Goal: Task Accomplishment & Management: Use online tool/utility

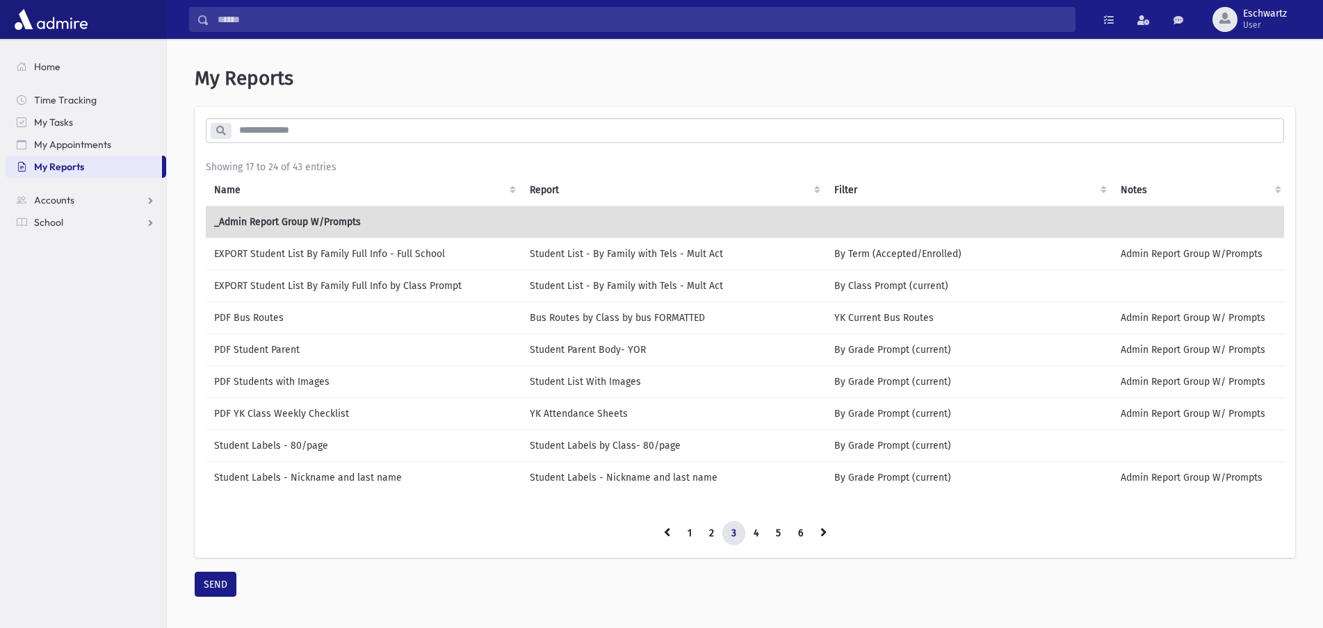
click at [393, 284] on td "EXPORT Student List By Family Full Info by Class Prompt" at bounding box center [364, 286] width 316 height 32
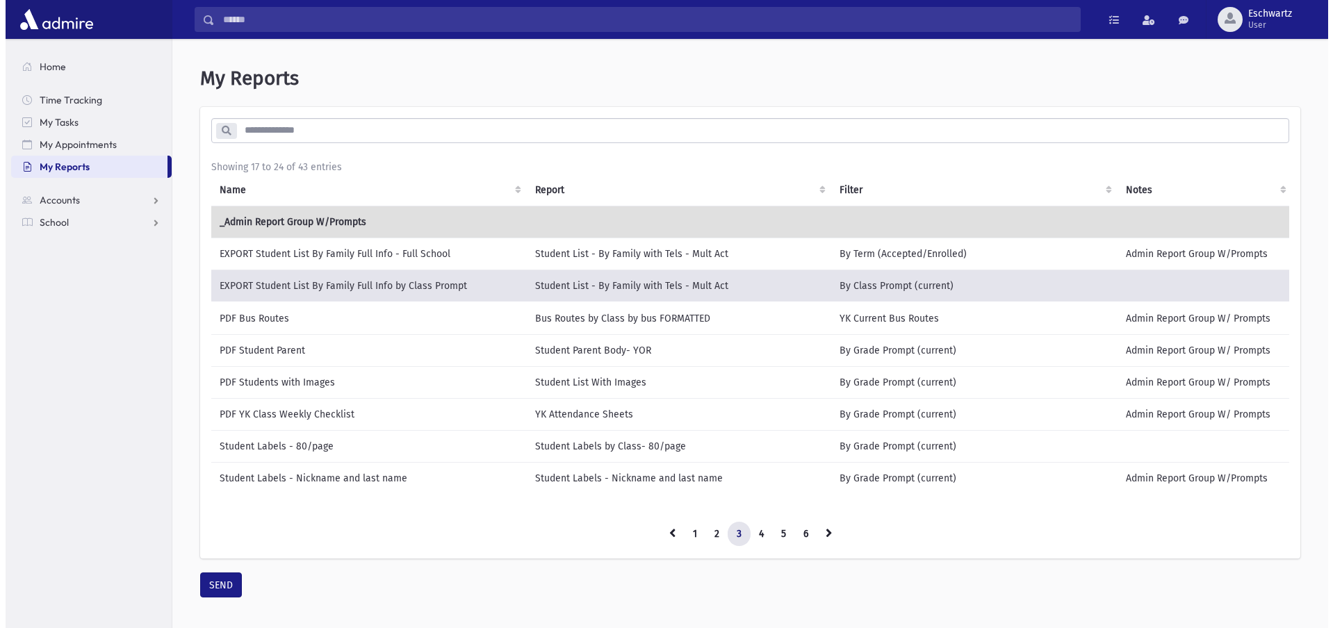
scroll to position [42, 0]
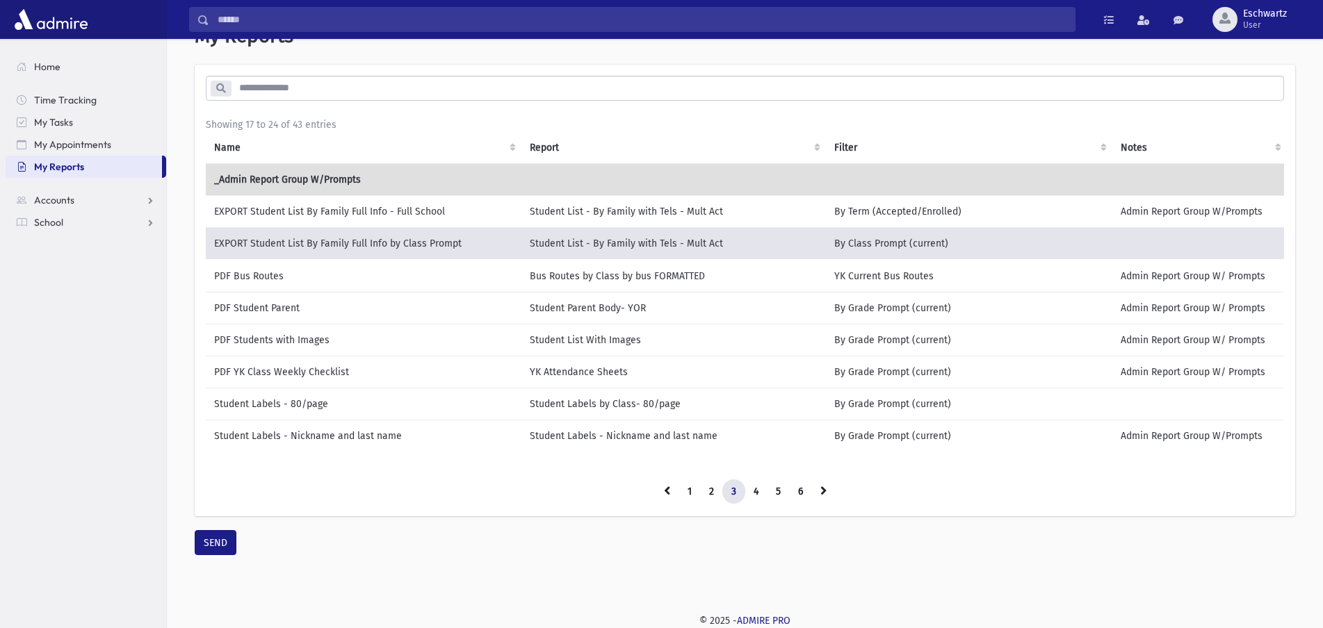
click at [390, 212] on td "EXPORT Student List By Family Full Info - Full School" at bounding box center [364, 211] width 316 height 32
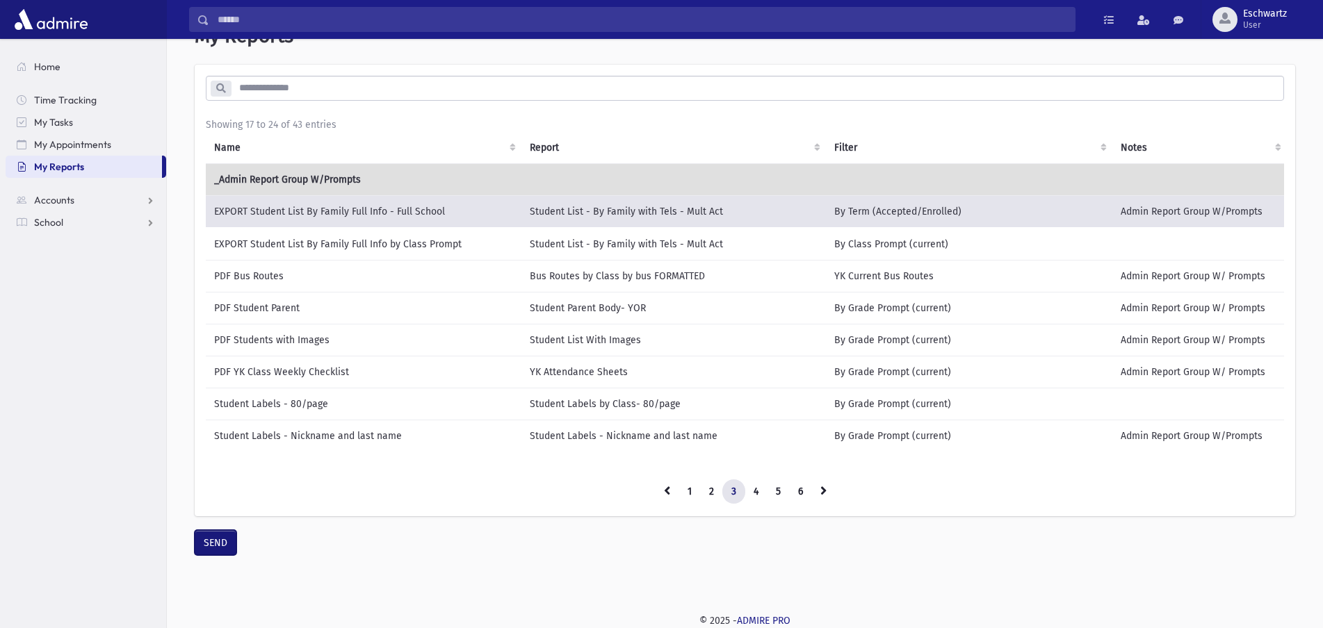
click at [212, 555] on button "SEND" at bounding box center [216, 542] width 42 height 25
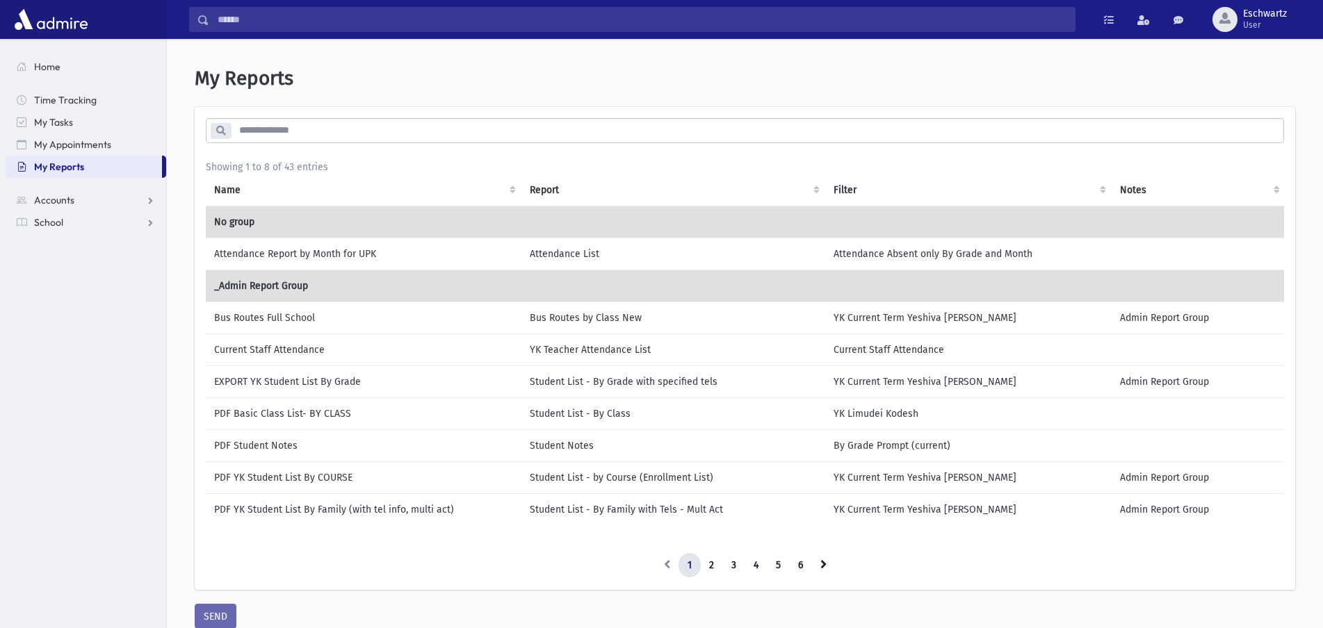
click at [309, 127] on input "search" at bounding box center [757, 130] width 1052 height 25
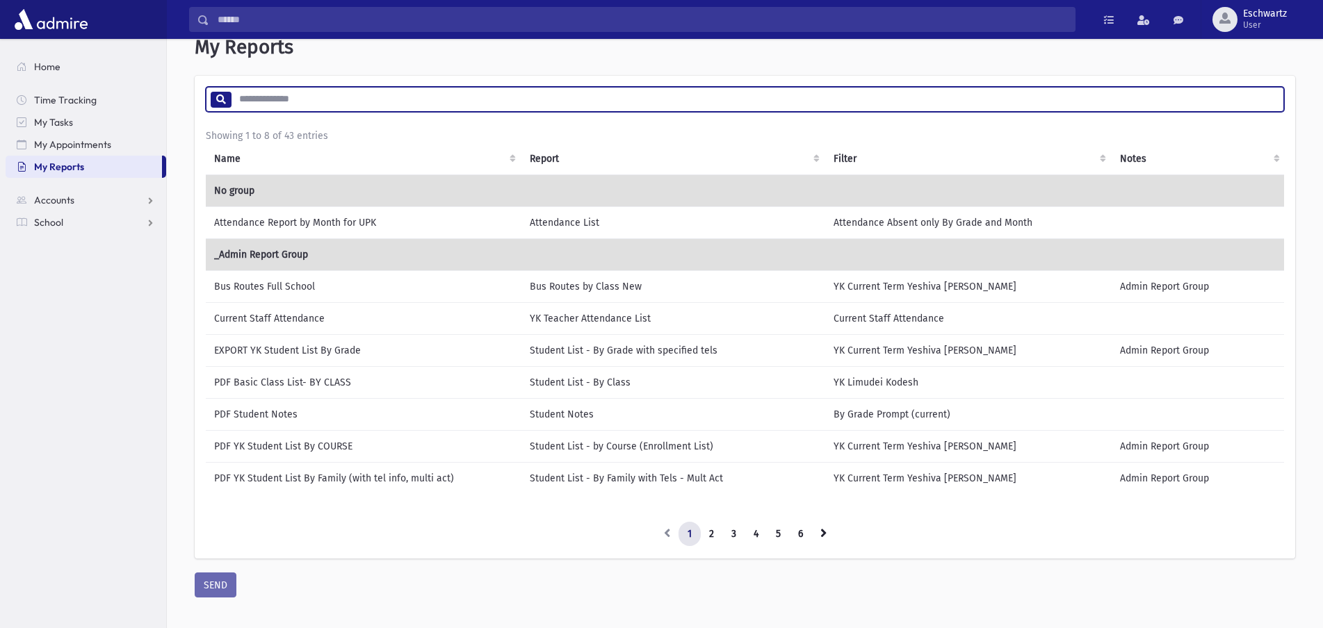
scroll to position [49, 0]
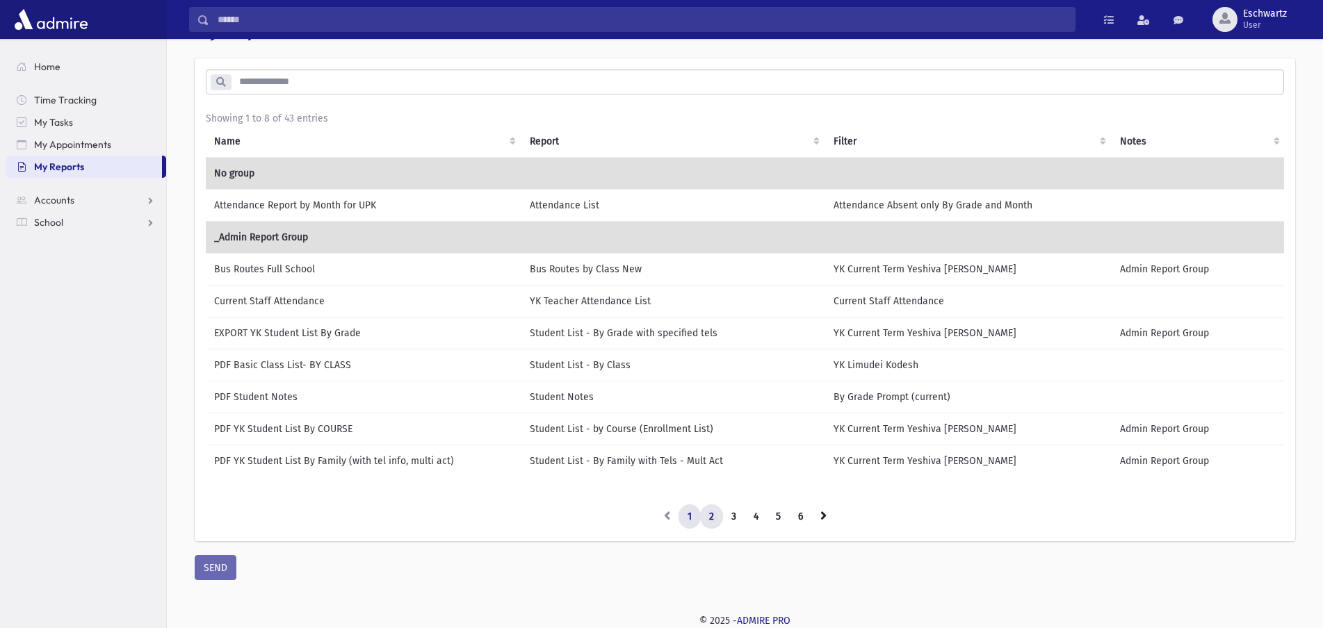
click at [705, 517] on link "2" at bounding box center [711, 517] width 23 height 25
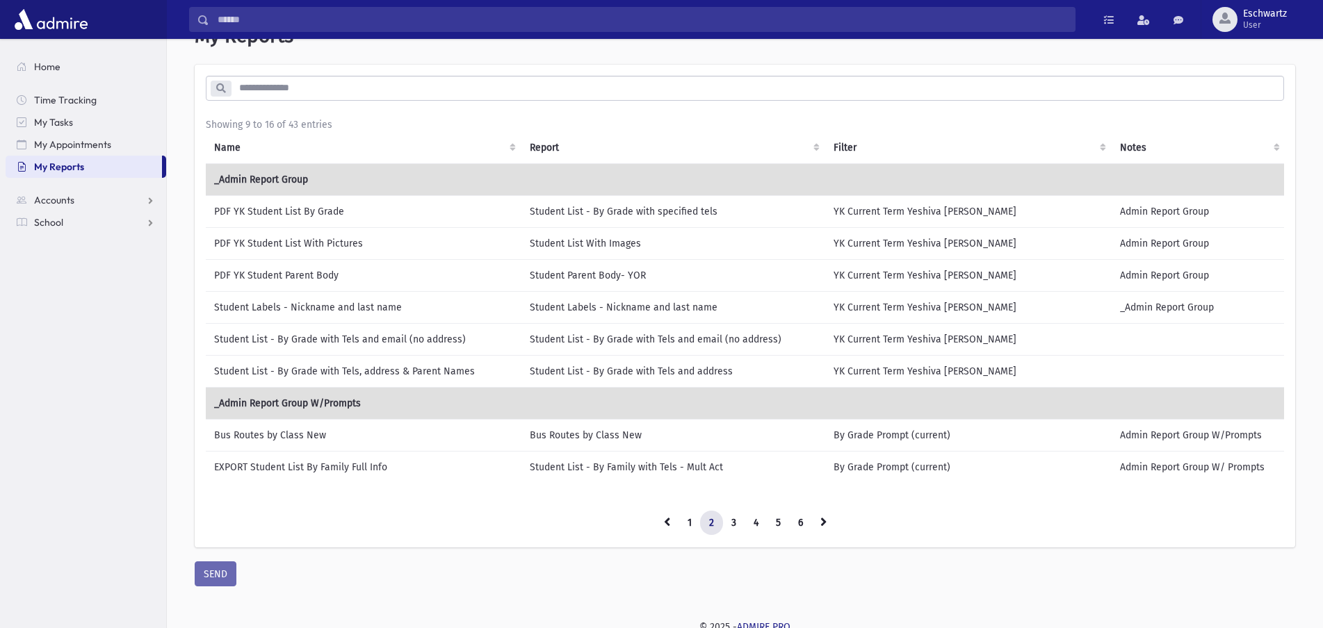
click at [323, 87] on input "search" at bounding box center [757, 88] width 1052 height 25
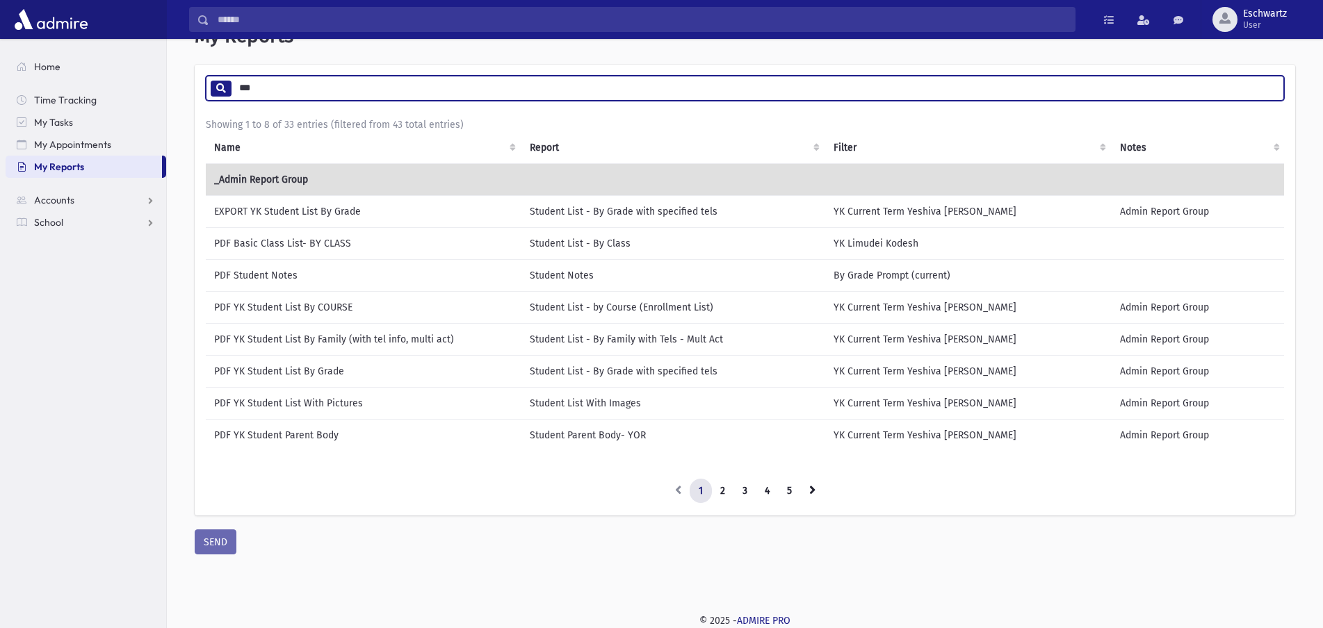
type input "***"
click at [721, 493] on link "2" at bounding box center [722, 491] width 23 height 25
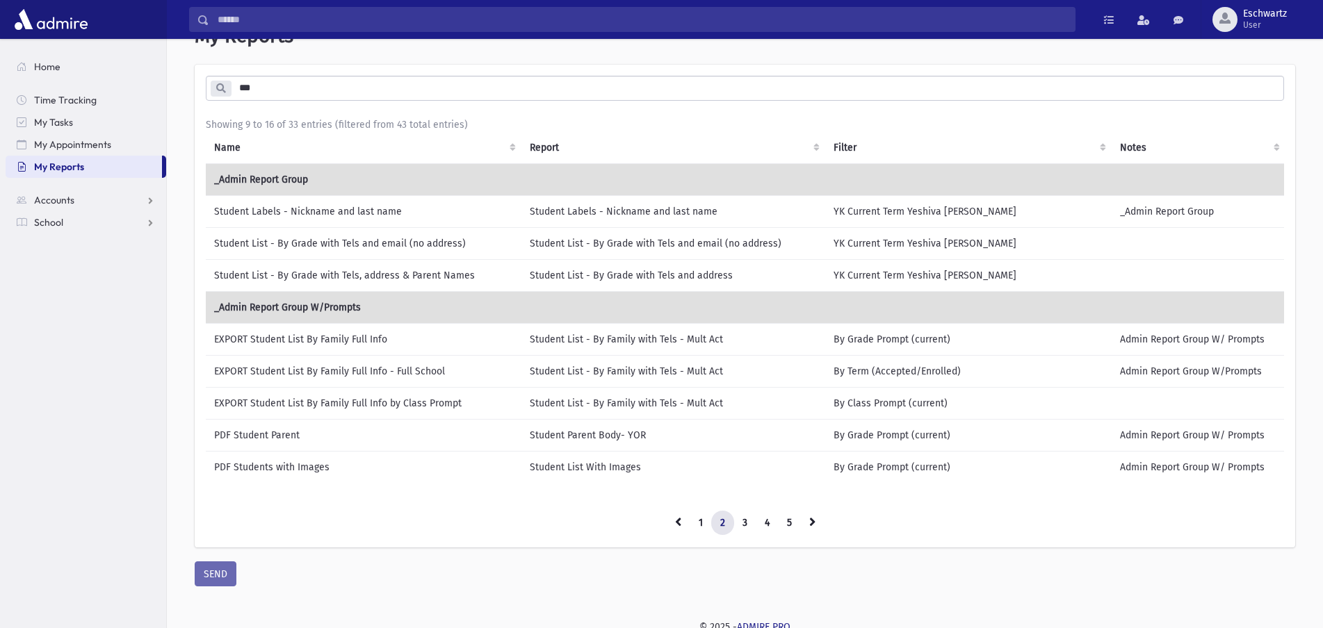
click at [433, 377] on td "EXPORT Student List By Family Full Info - Full School" at bounding box center [364, 371] width 316 height 32
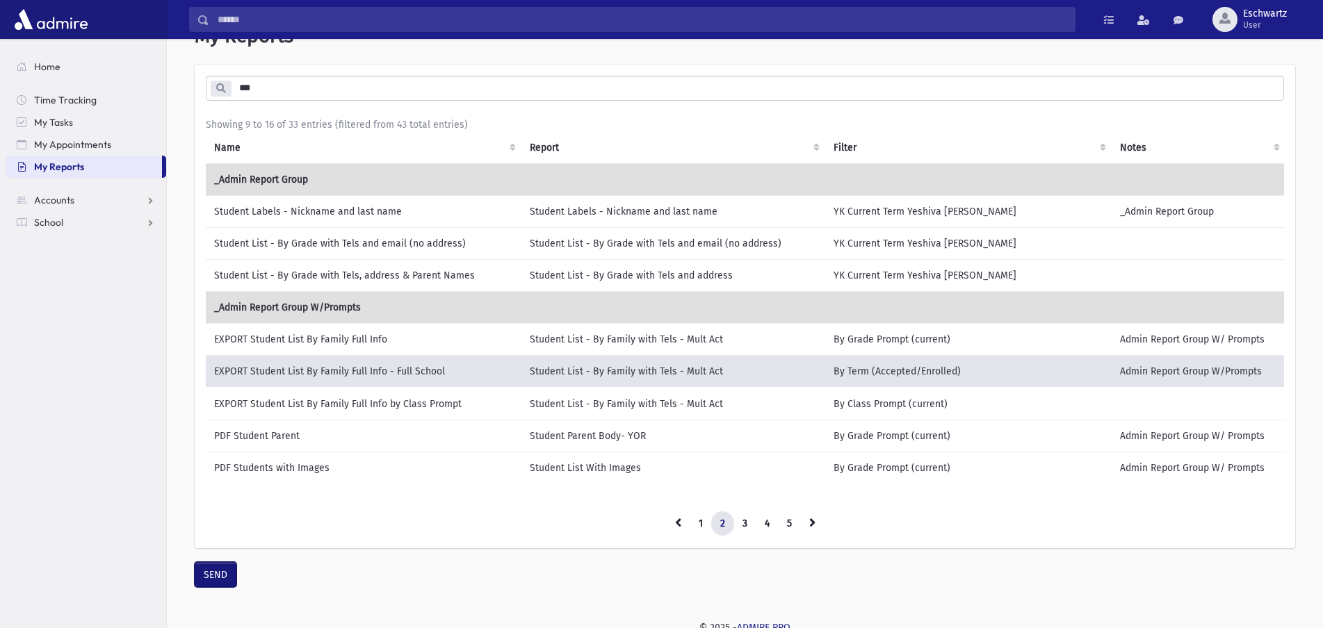
click at [225, 582] on button "SEND" at bounding box center [216, 574] width 42 height 25
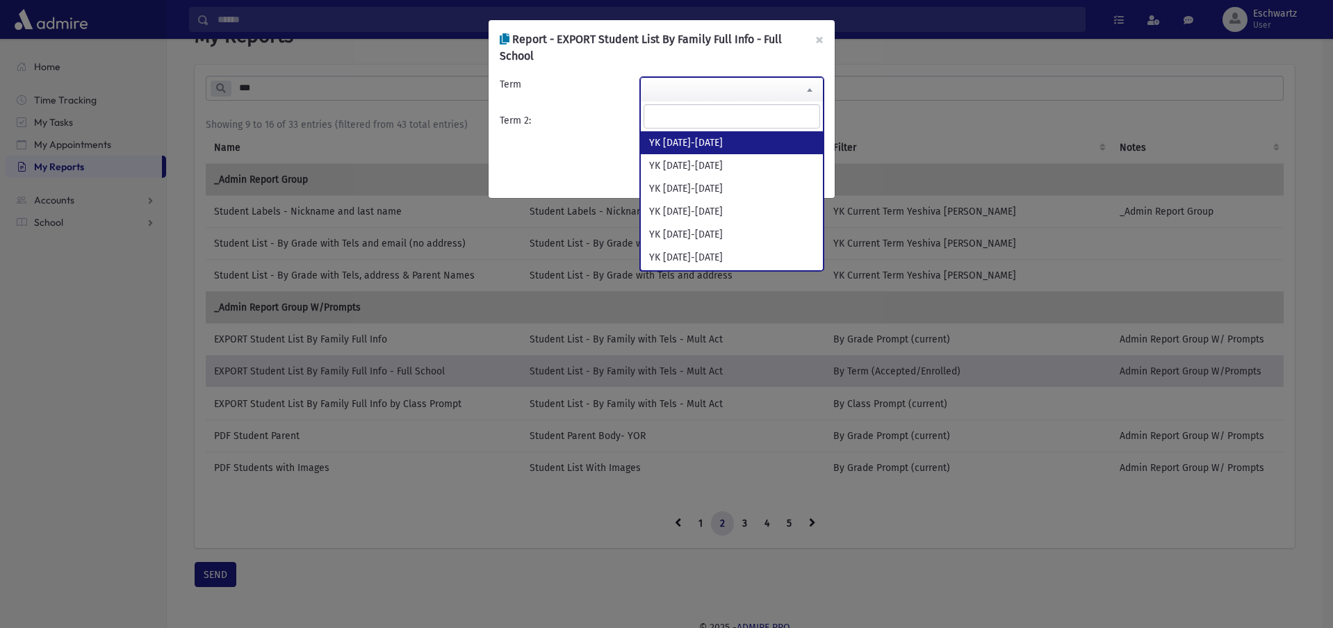
click at [678, 92] on span at bounding box center [731, 89] width 183 height 25
click at [680, 116] on input "search" at bounding box center [732, 116] width 177 height 24
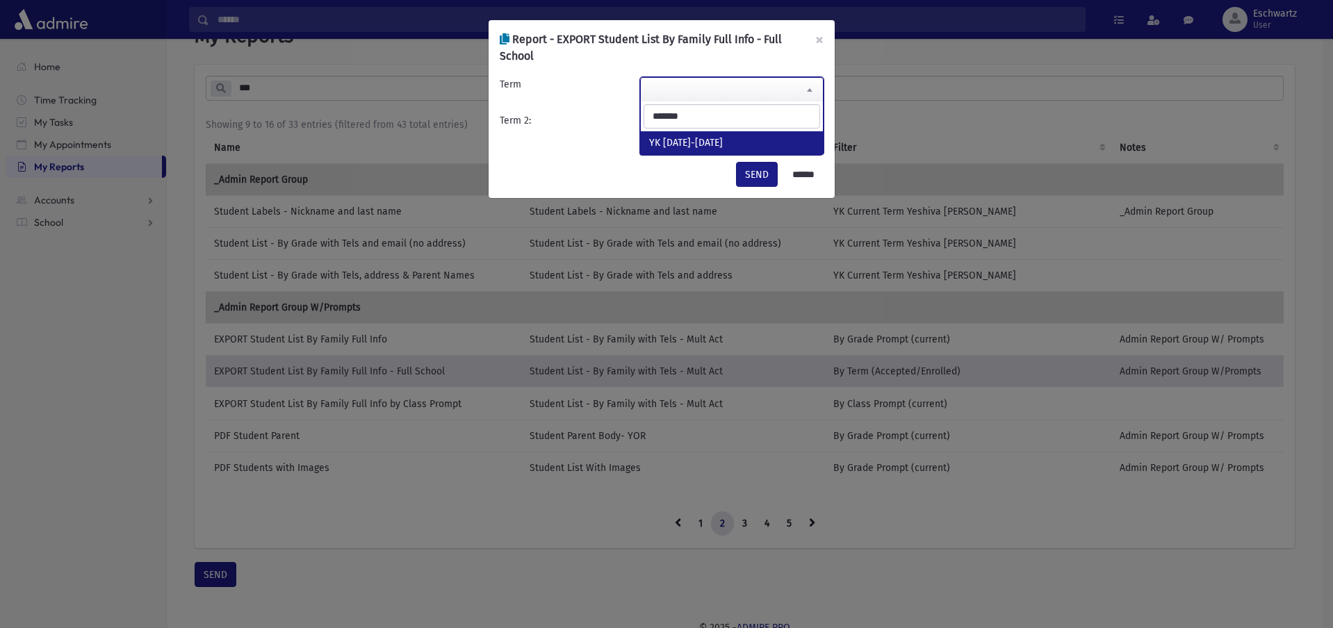
type input "*******"
select select "**********"
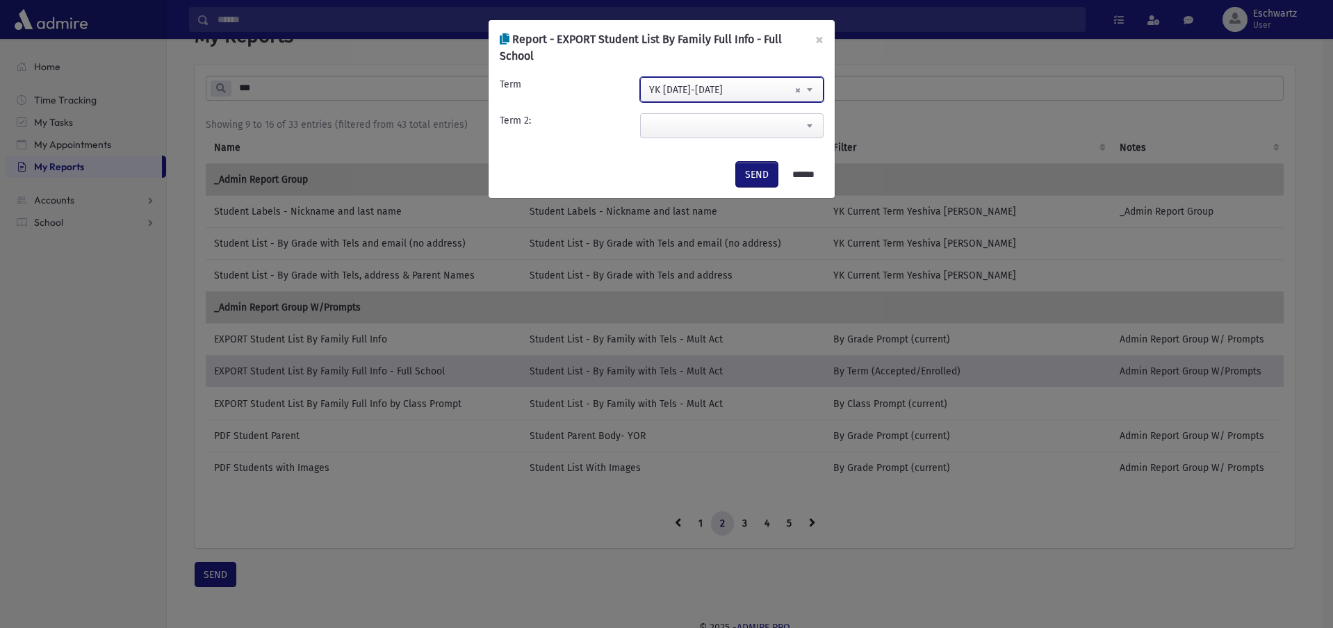
click at [742, 165] on button "SEND" at bounding box center [757, 174] width 42 height 25
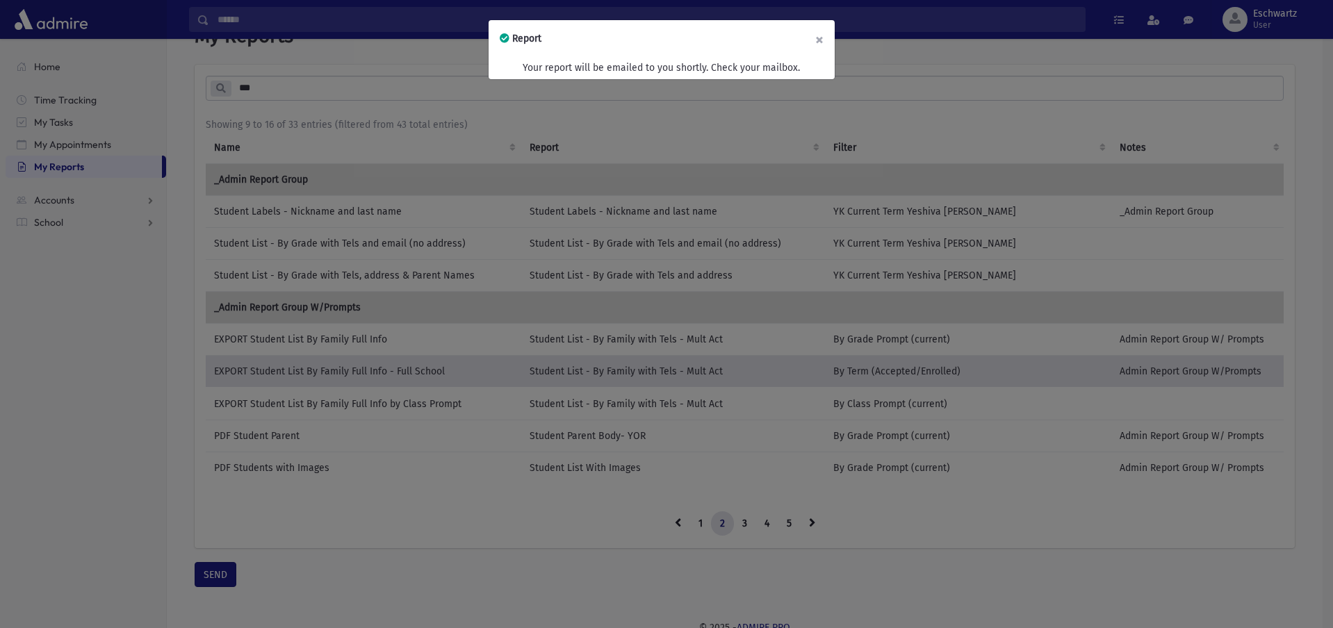
click at [817, 44] on button "×" at bounding box center [819, 39] width 31 height 39
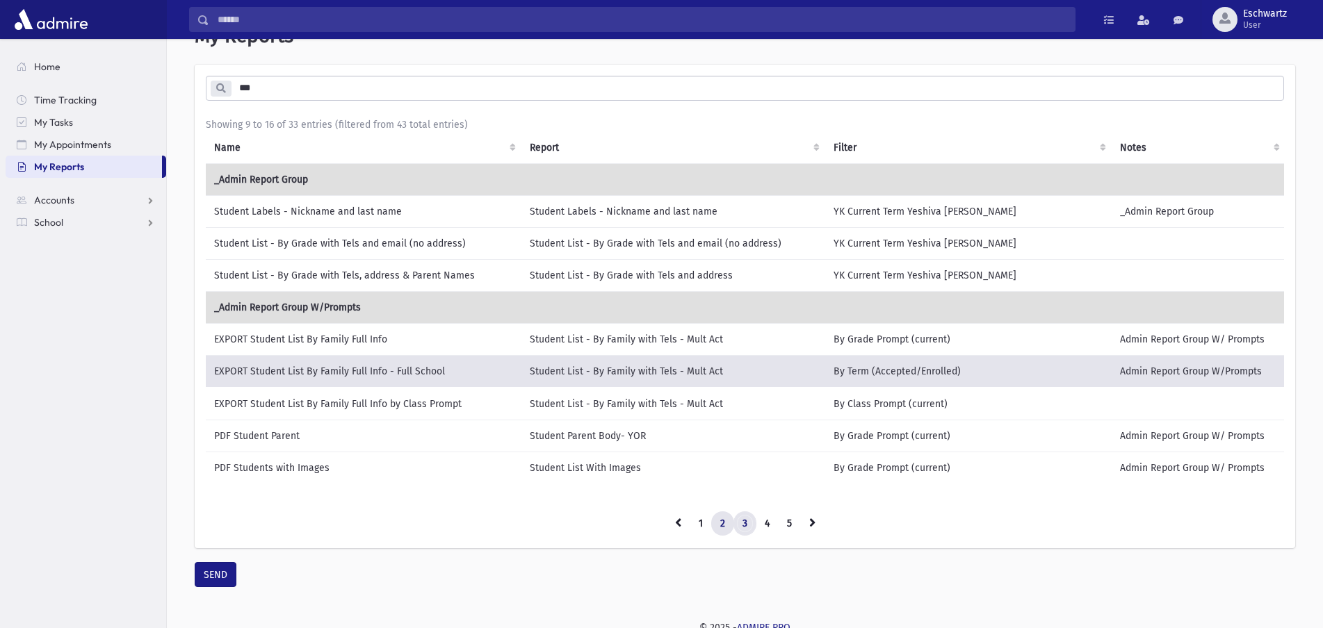
click at [739, 522] on link "3" at bounding box center [744, 524] width 23 height 25
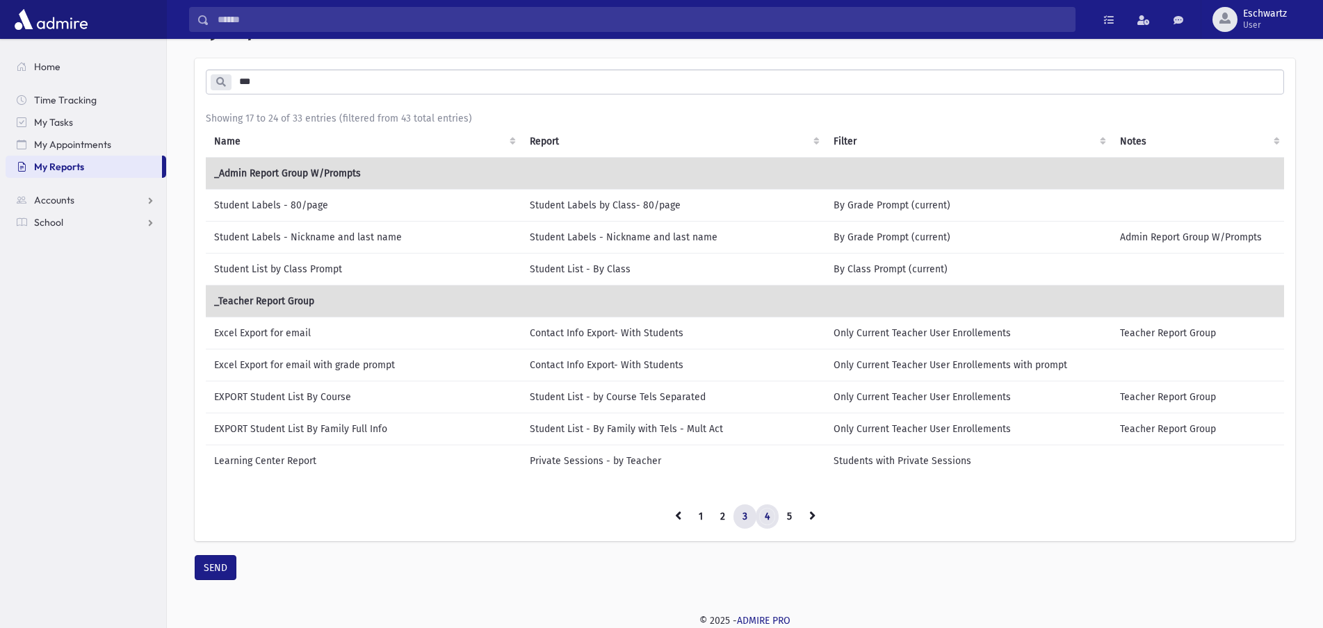
click at [769, 523] on link "4" at bounding box center [766, 517] width 23 height 25
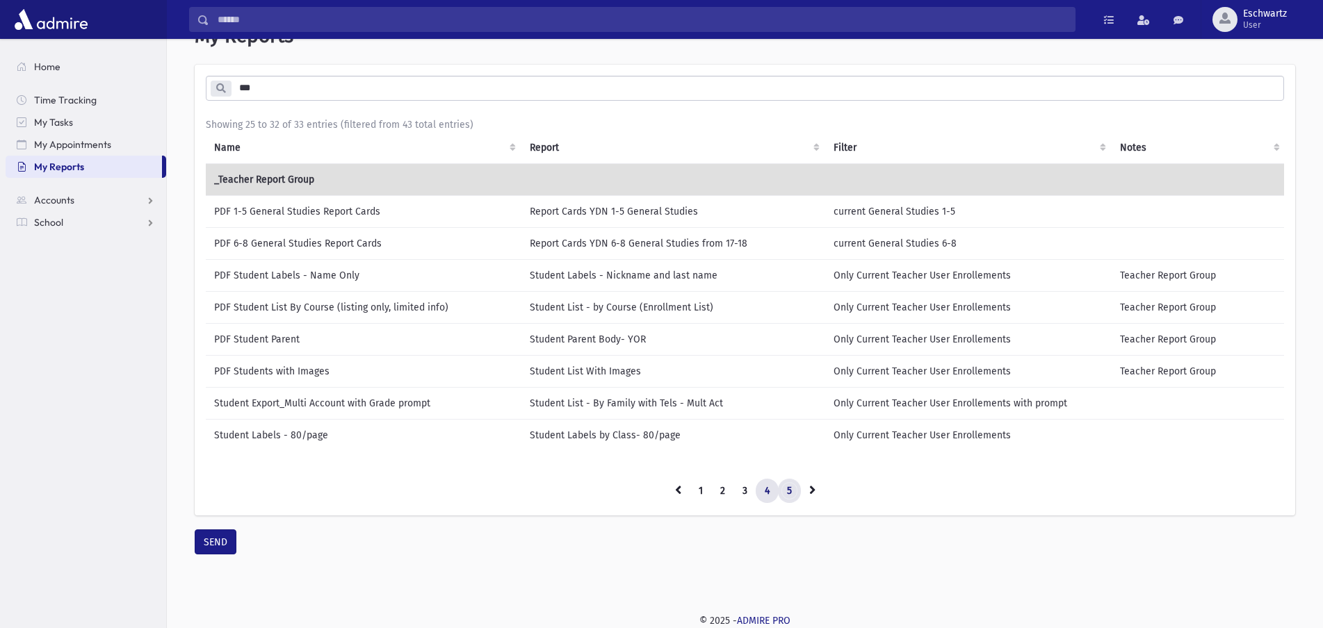
click at [792, 504] on link "5" at bounding box center [789, 491] width 23 height 25
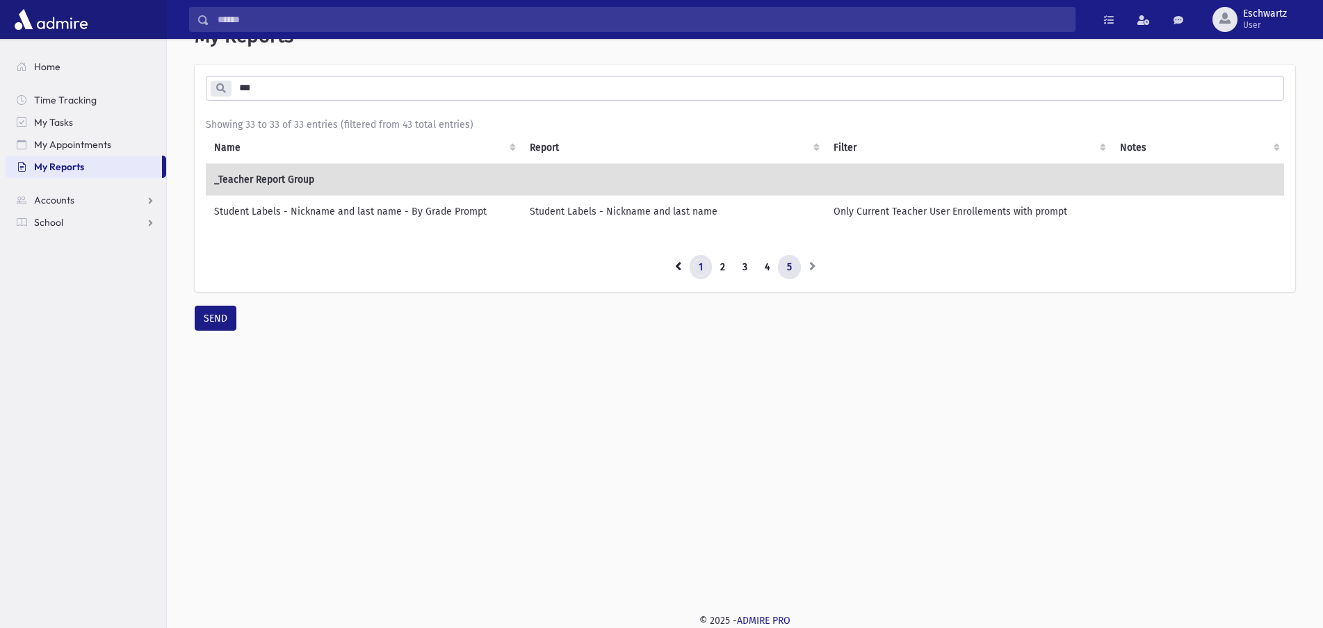
click at [702, 280] on link "1" at bounding box center [700, 267] width 22 height 25
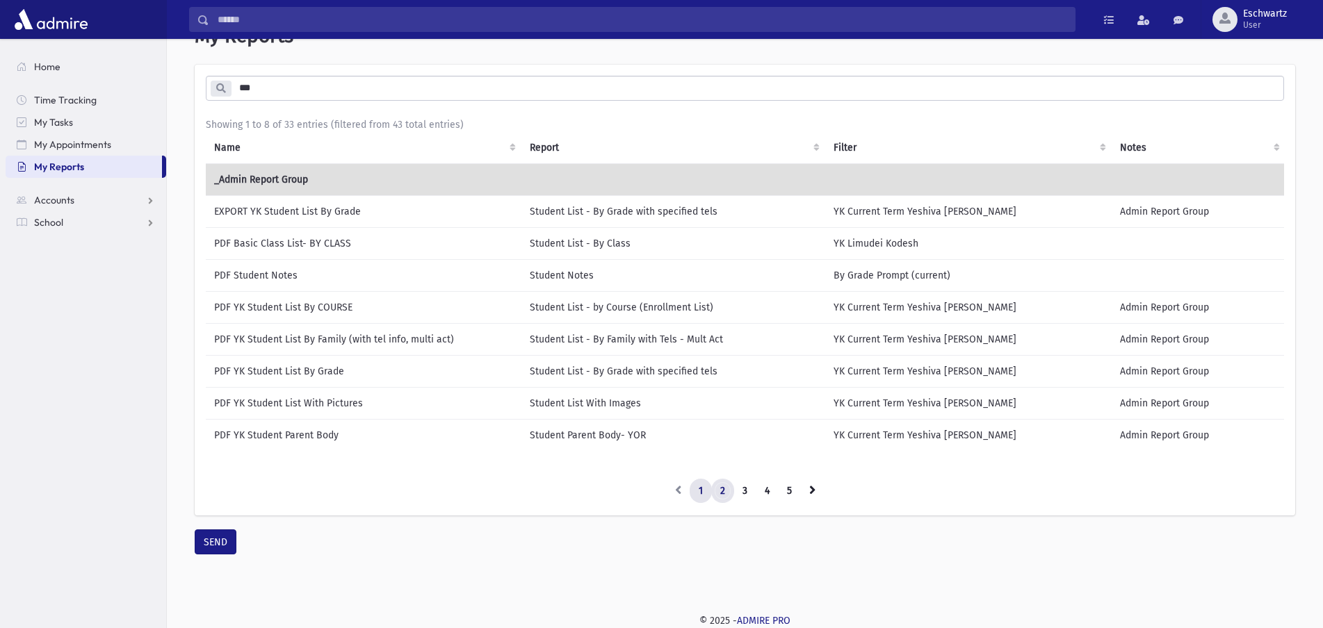
click at [722, 502] on link "2" at bounding box center [722, 491] width 23 height 25
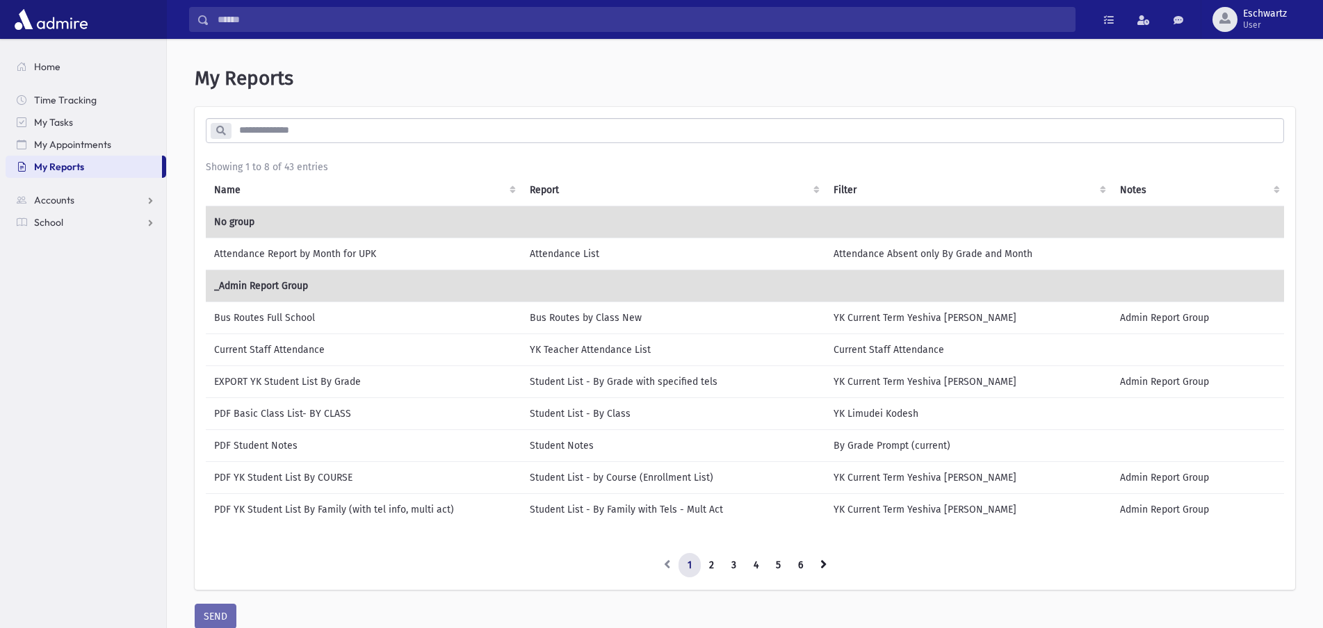
scroll to position [42, 0]
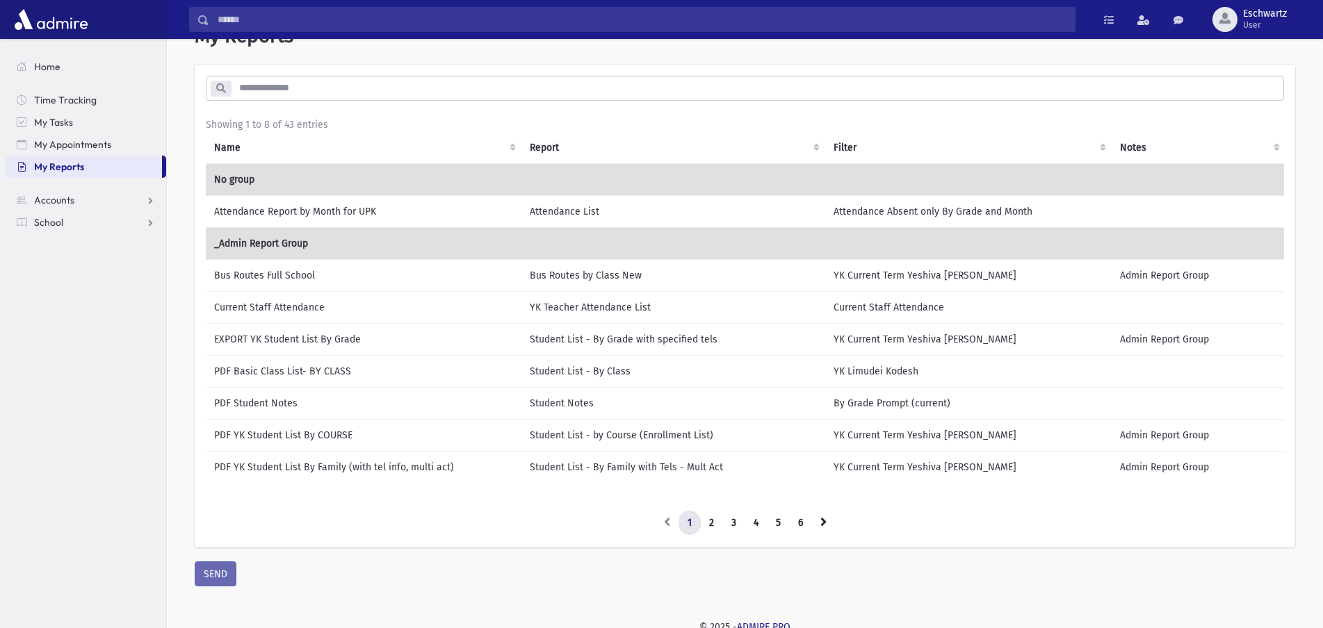
click at [696, 532] on link "1" at bounding box center [689, 523] width 22 height 25
click at [664, 528] on li at bounding box center [667, 523] width 24 height 25
click at [686, 530] on link "1" at bounding box center [689, 523] width 22 height 25
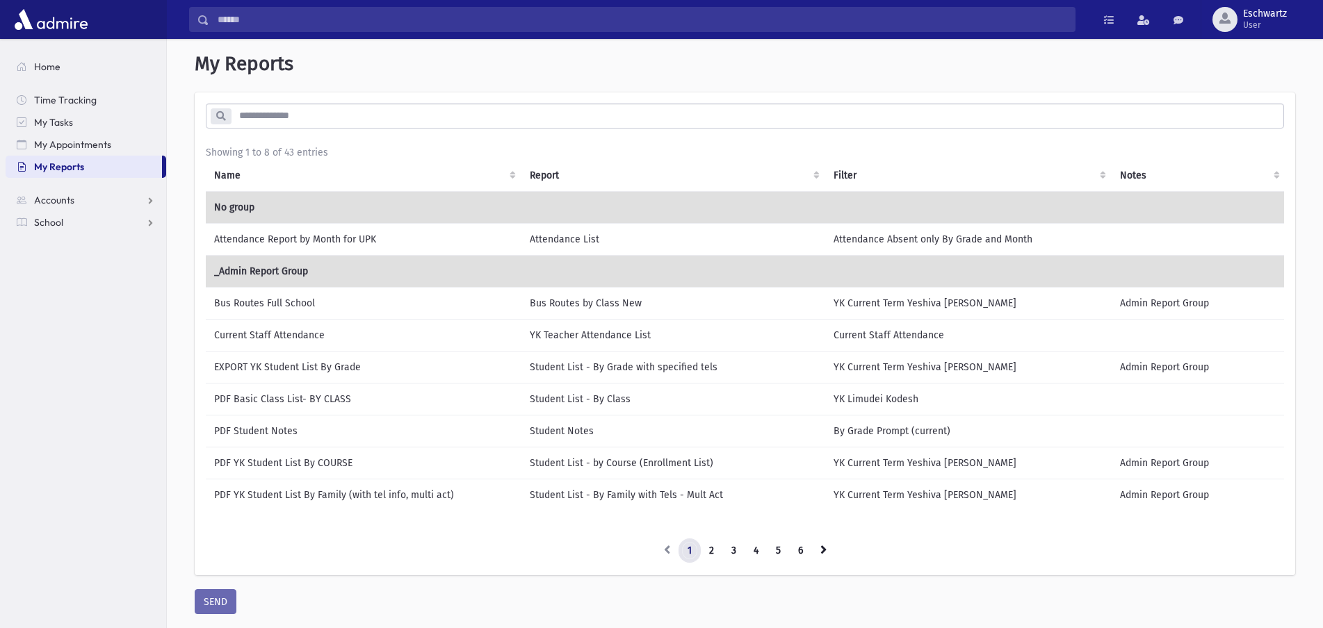
scroll to position [0, 0]
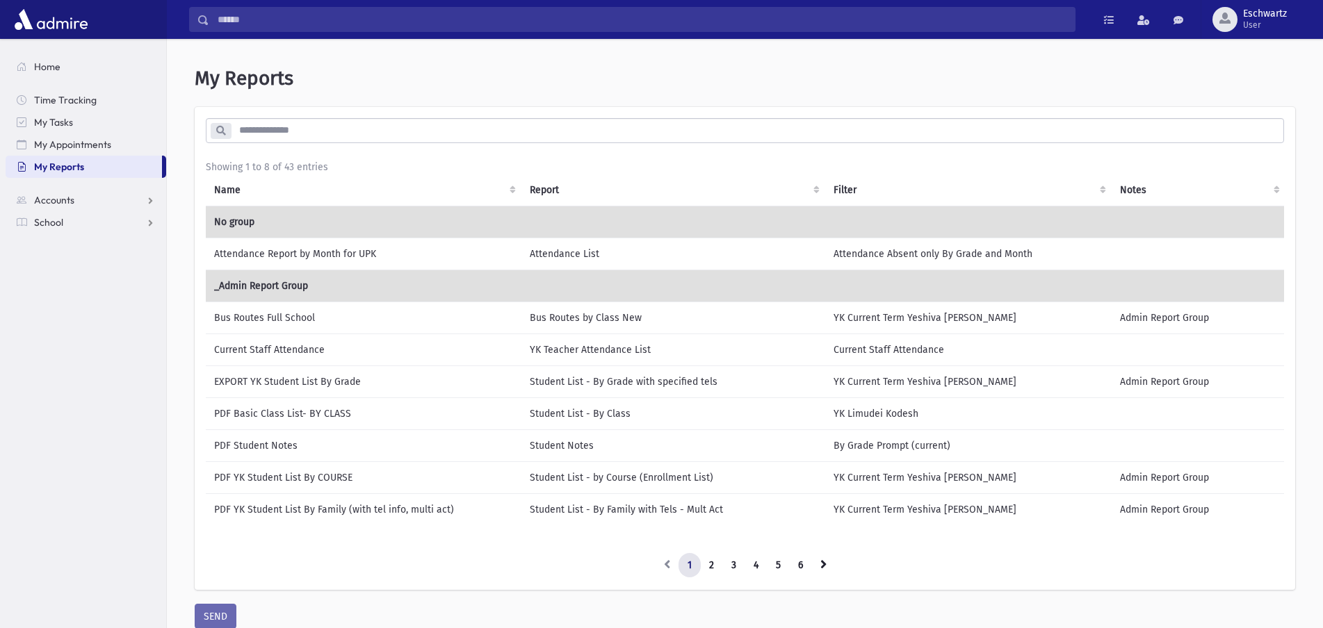
click at [324, 125] on input "search" at bounding box center [757, 130] width 1052 height 25
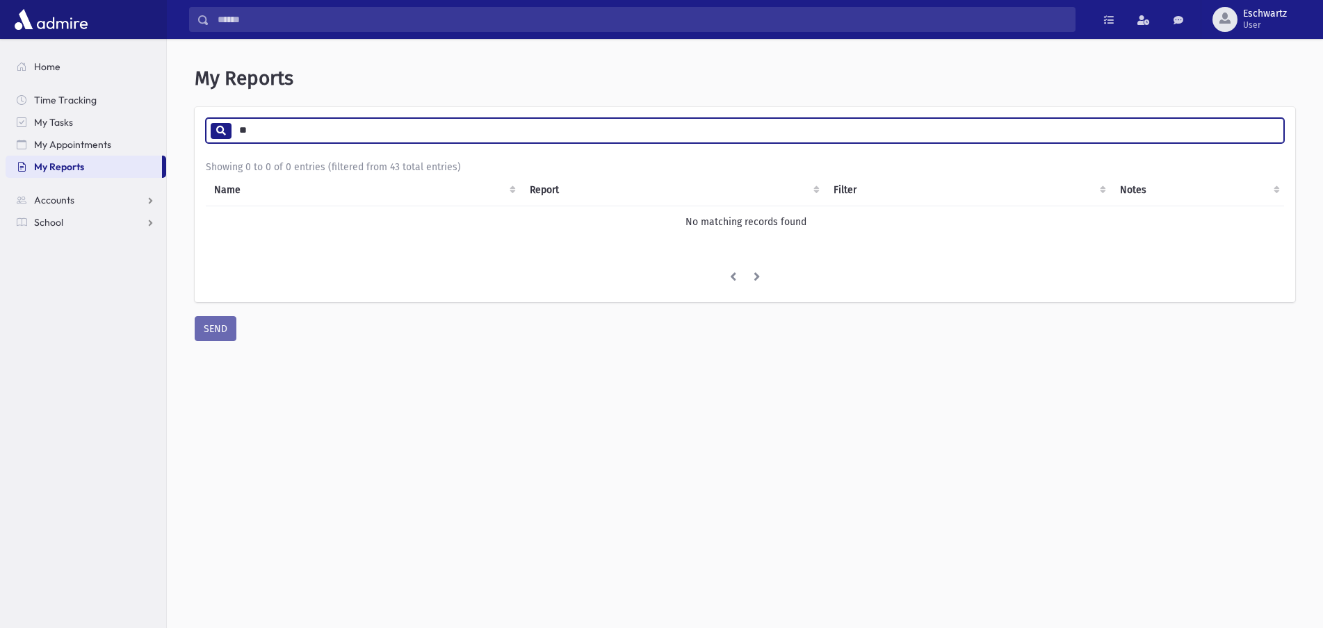
type input "*"
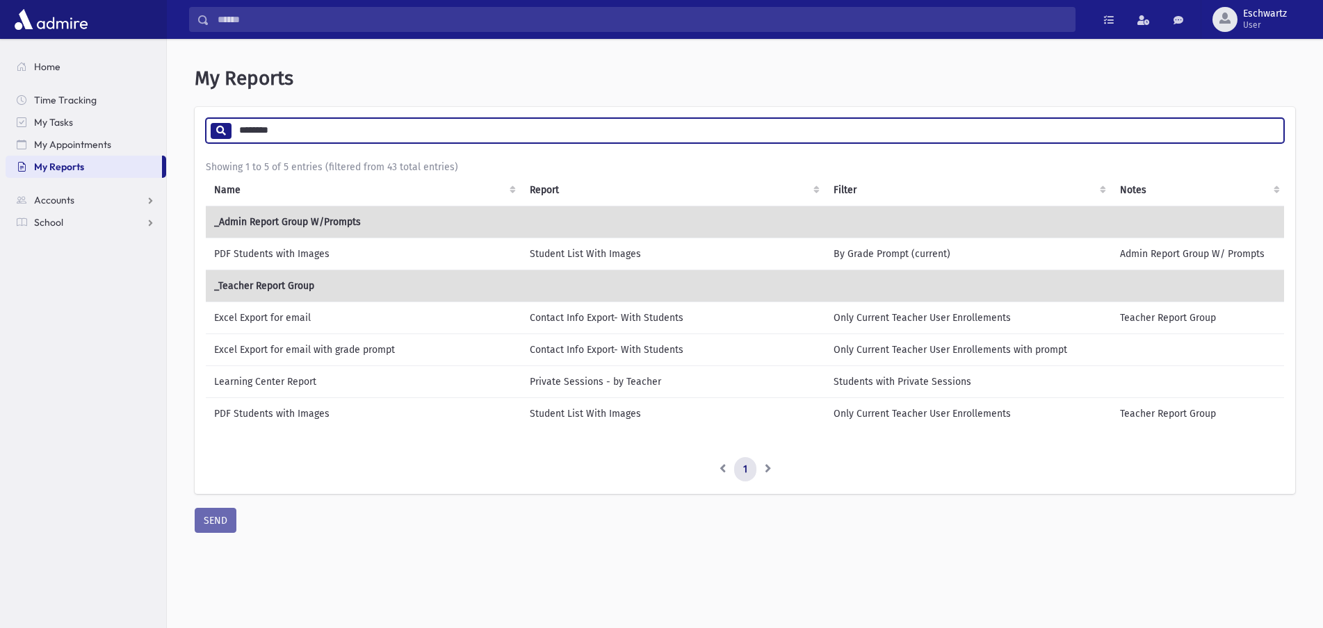
click at [335, 259] on td "PDF Students with Images" at bounding box center [364, 254] width 316 height 32
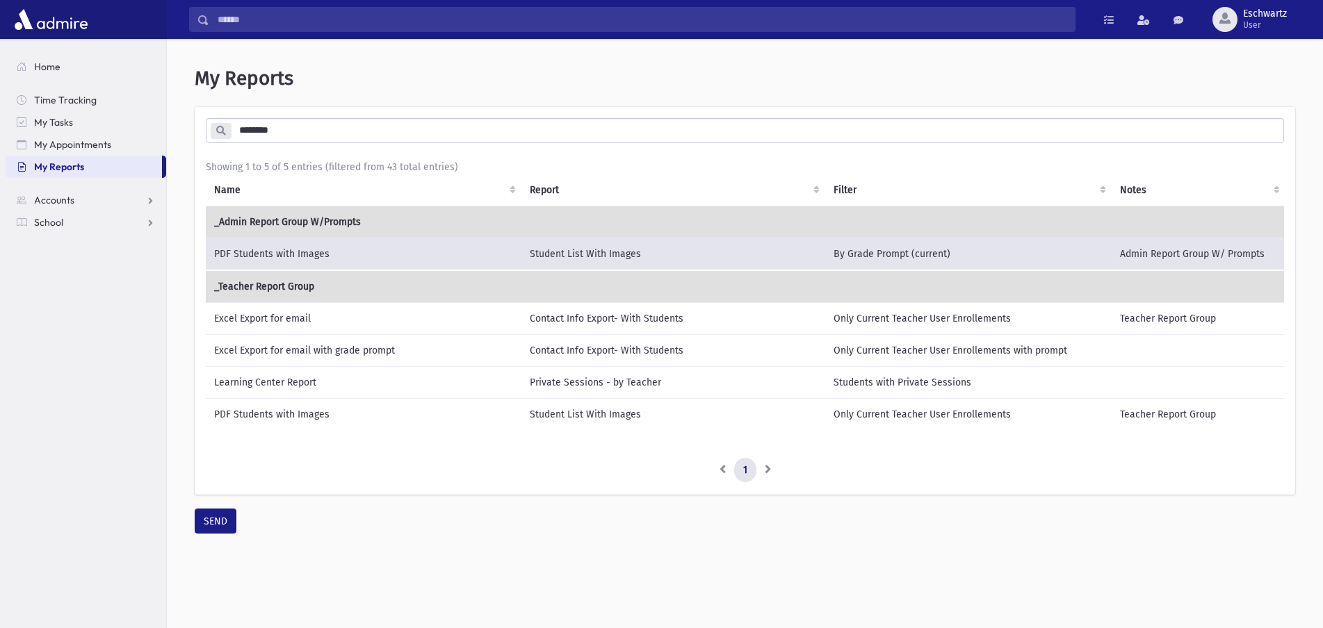
click at [288, 131] on input "********" at bounding box center [757, 130] width 1052 height 25
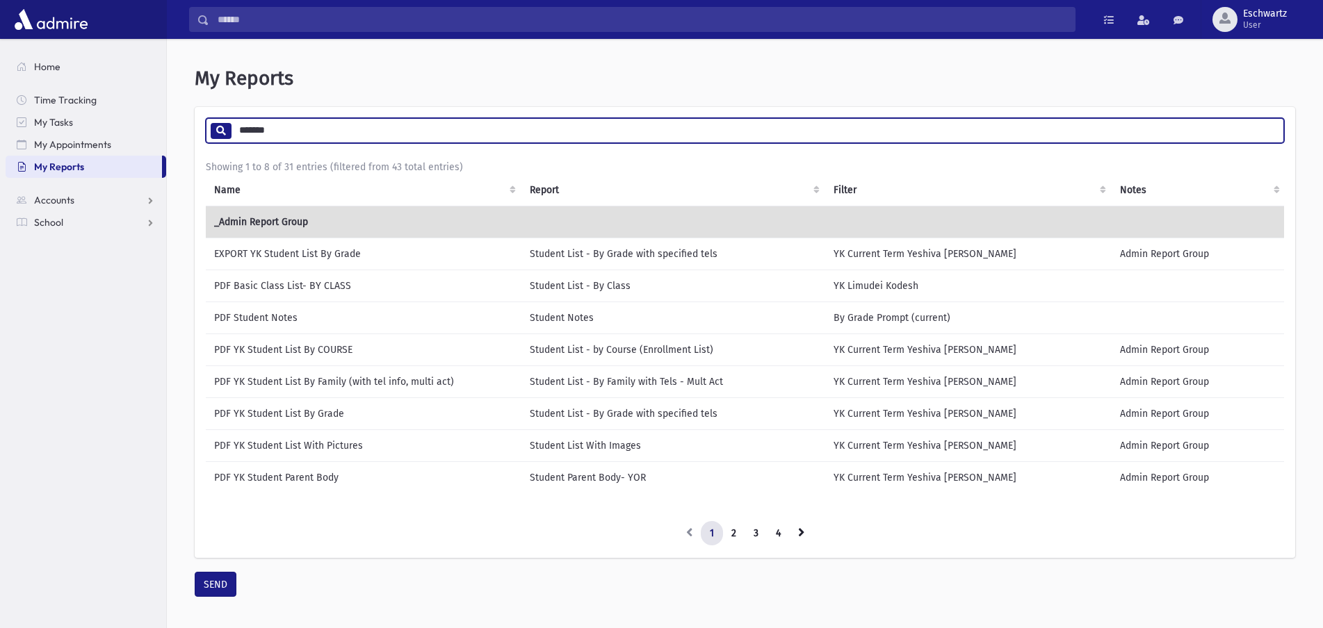
type input "*******"
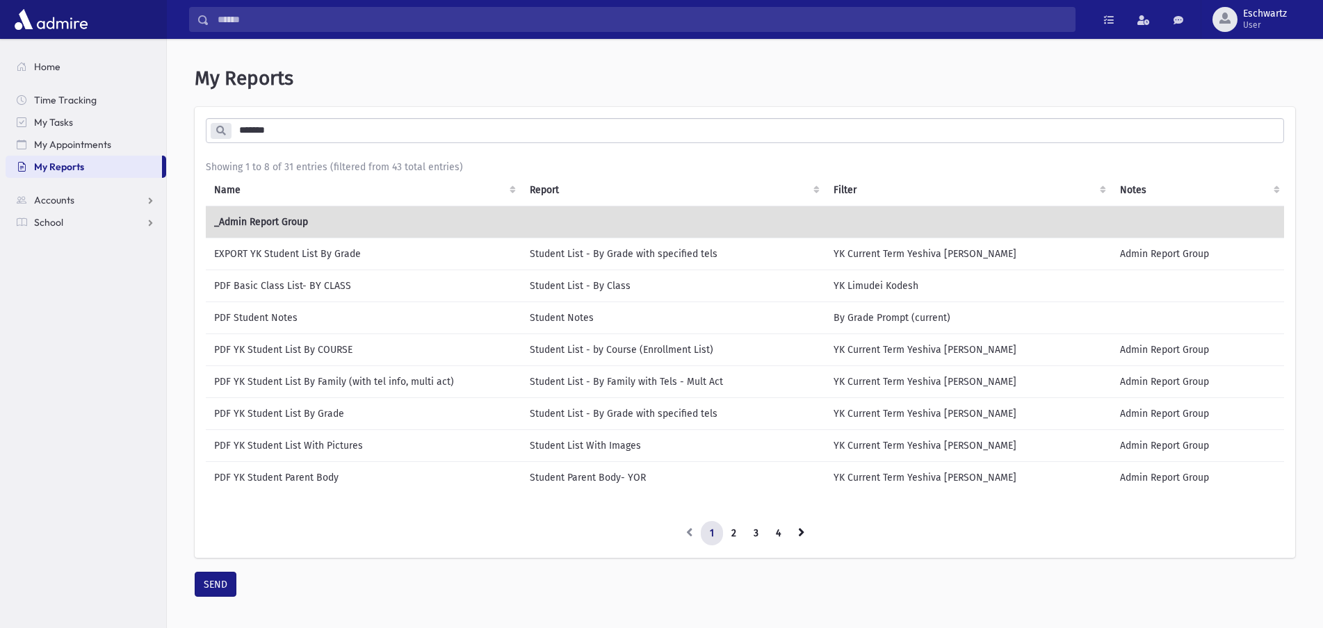
click at [326, 279] on td "PDF Basic Class List- BY CLASS" at bounding box center [364, 286] width 316 height 32
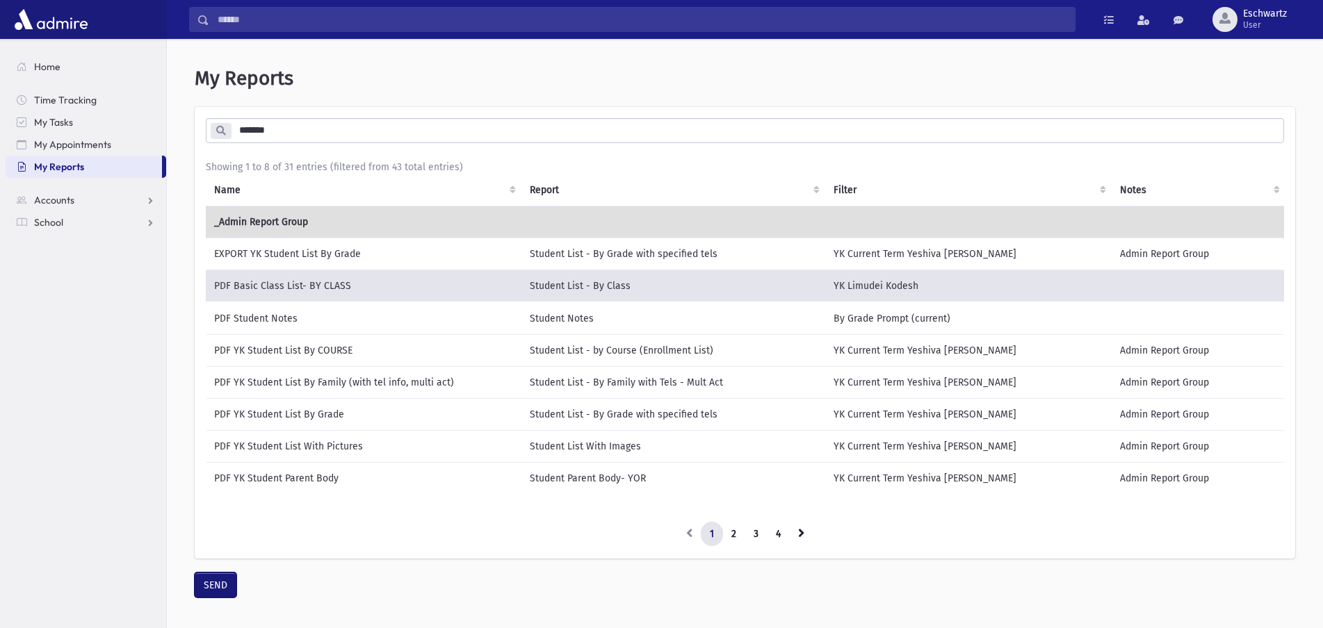
click at [214, 593] on button "SEND" at bounding box center [216, 585] width 42 height 25
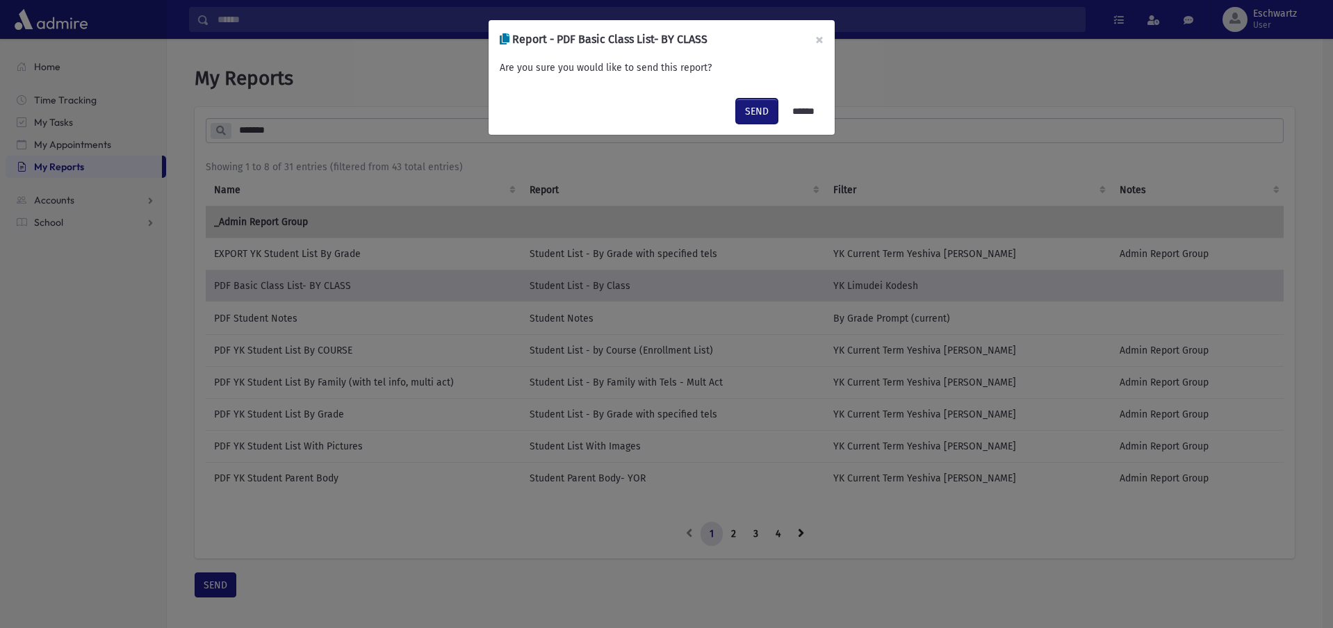
click at [749, 113] on button "SEND" at bounding box center [757, 111] width 42 height 25
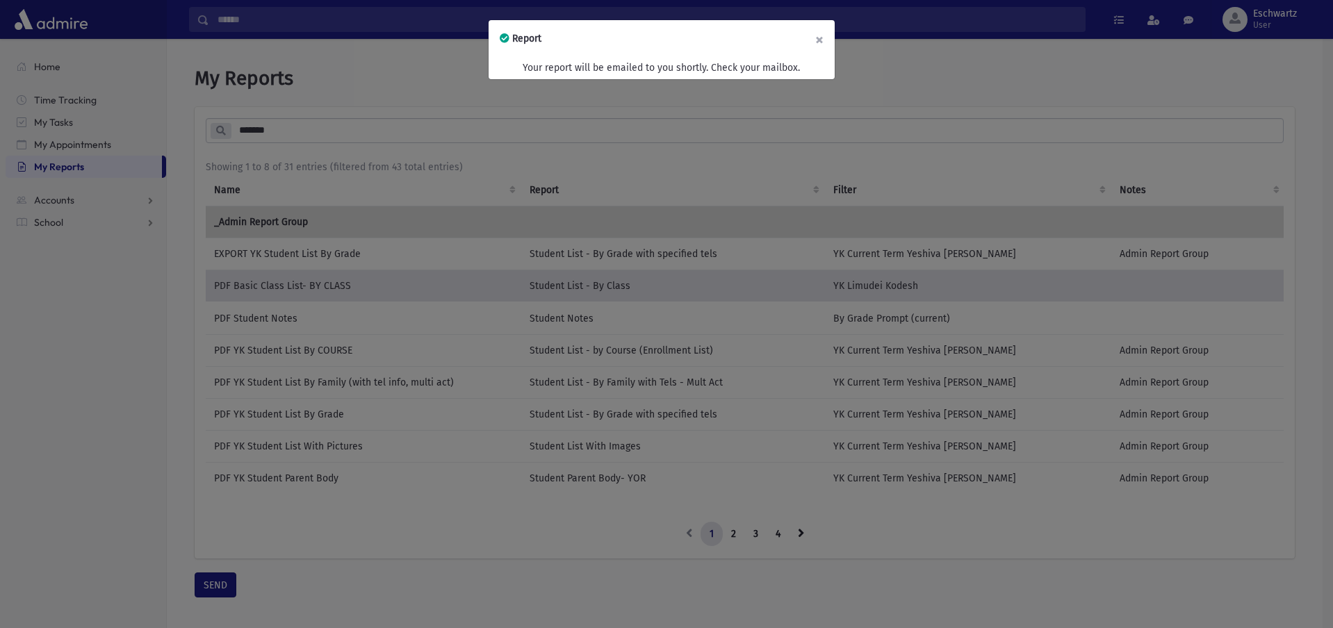
click at [826, 38] on button "×" at bounding box center [819, 39] width 31 height 39
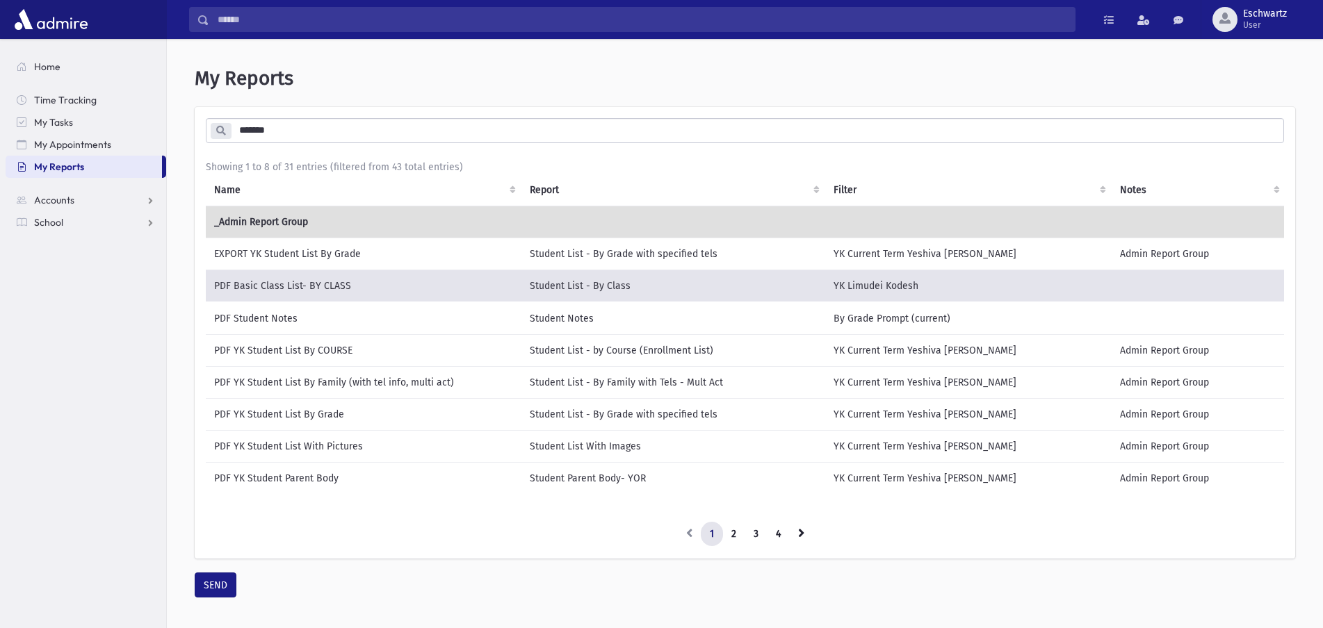
click at [280, 352] on td "PDF YK Student List By COURSE" at bounding box center [364, 350] width 316 height 32
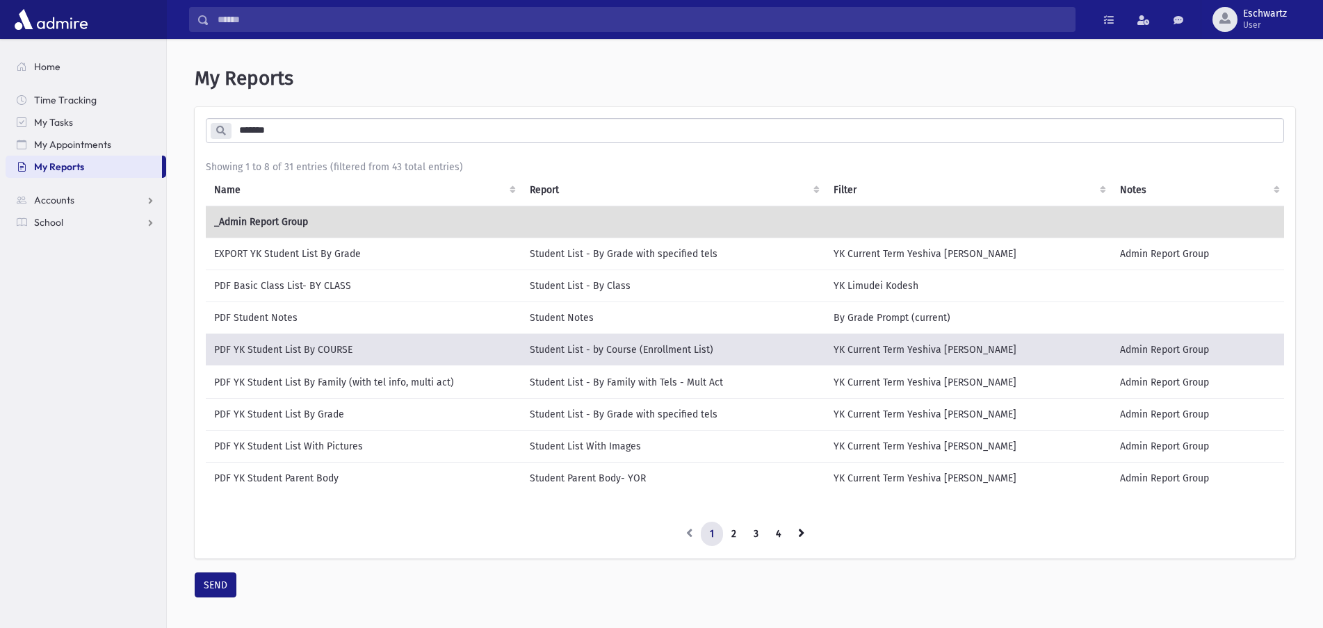
click at [348, 386] on td "PDF YK Student List By Family (with tel info, multi act)" at bounding box center [364, 382] width 316 height 33
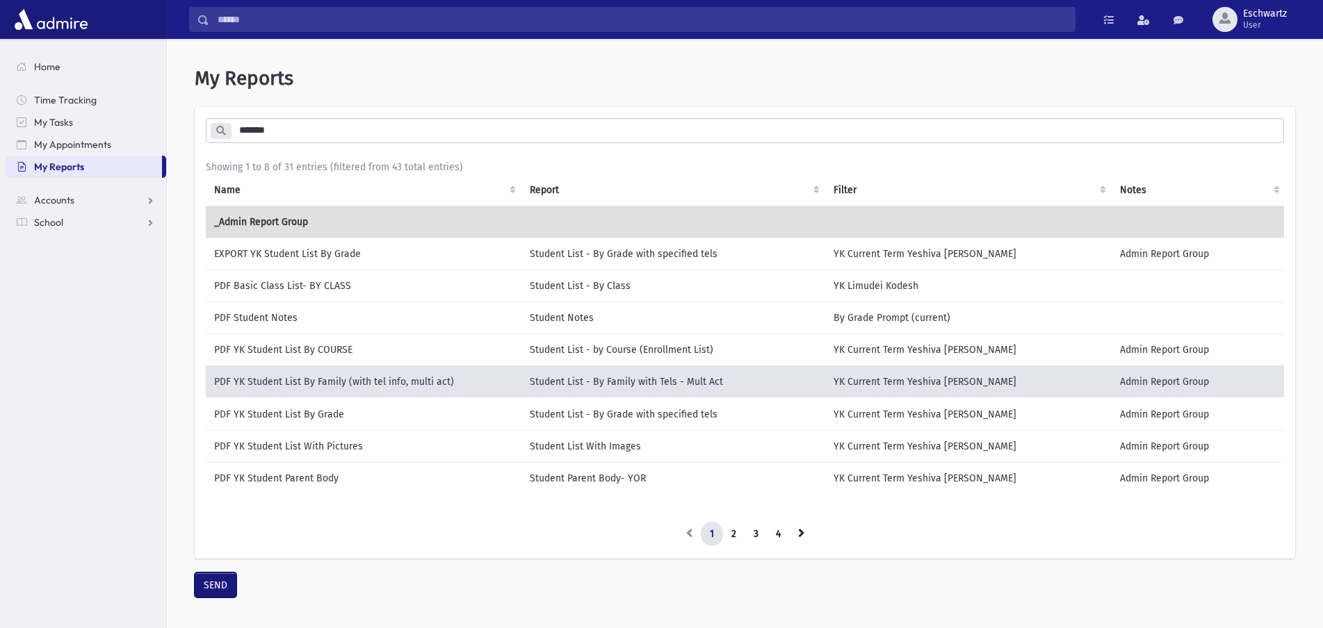
click at [211, 587] on button "SEND" at bounding box center [216, 585] width 42 height 25
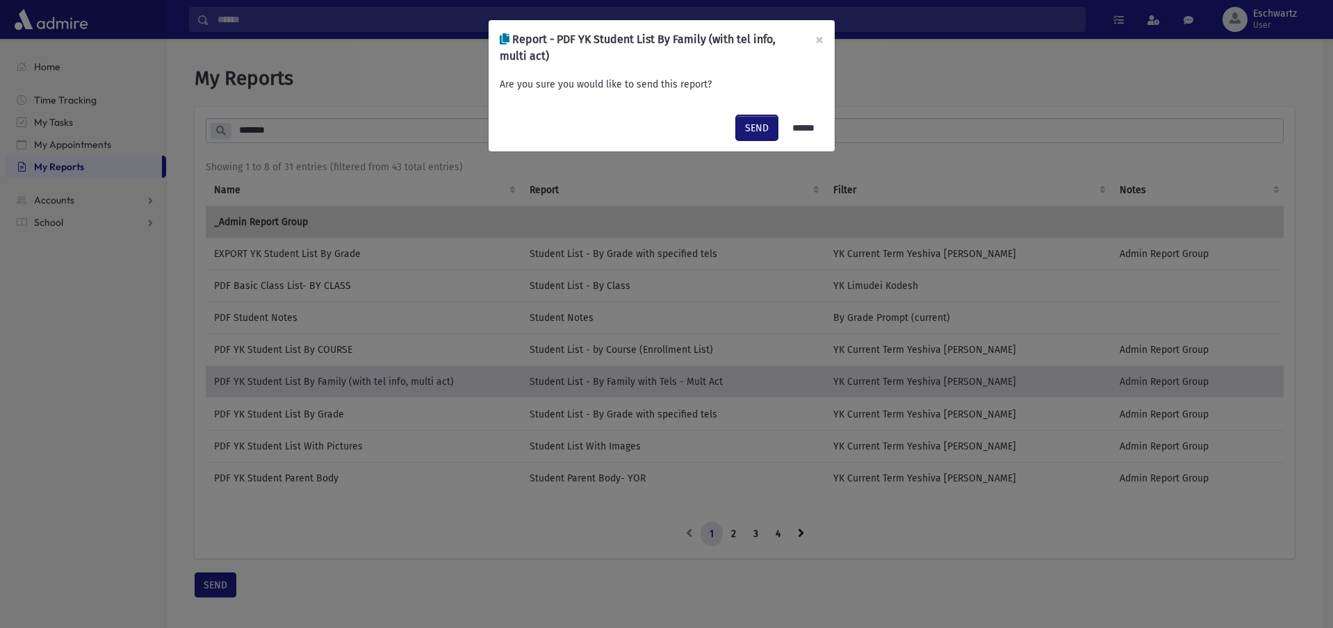
click at [747, 134] on button "SEND" at bounding box center [757, 127] width 42 height 25
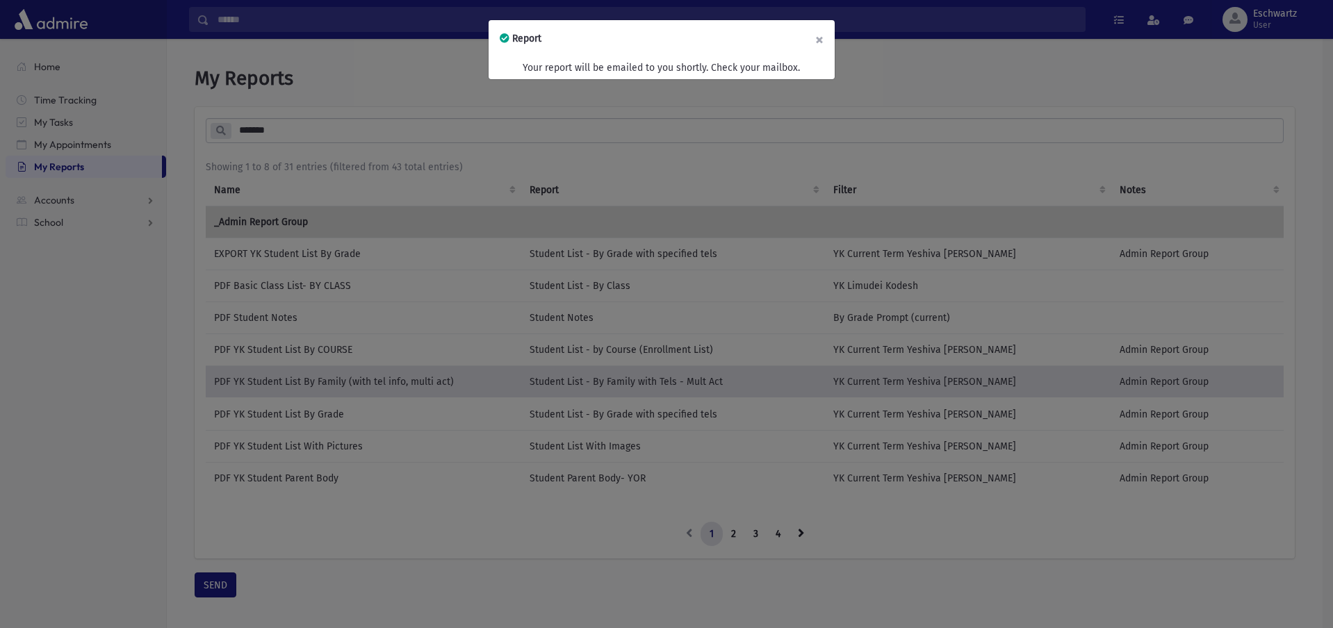
click at [825, 37] on button "×" at bounding box center [819, 39] width 31 height 39
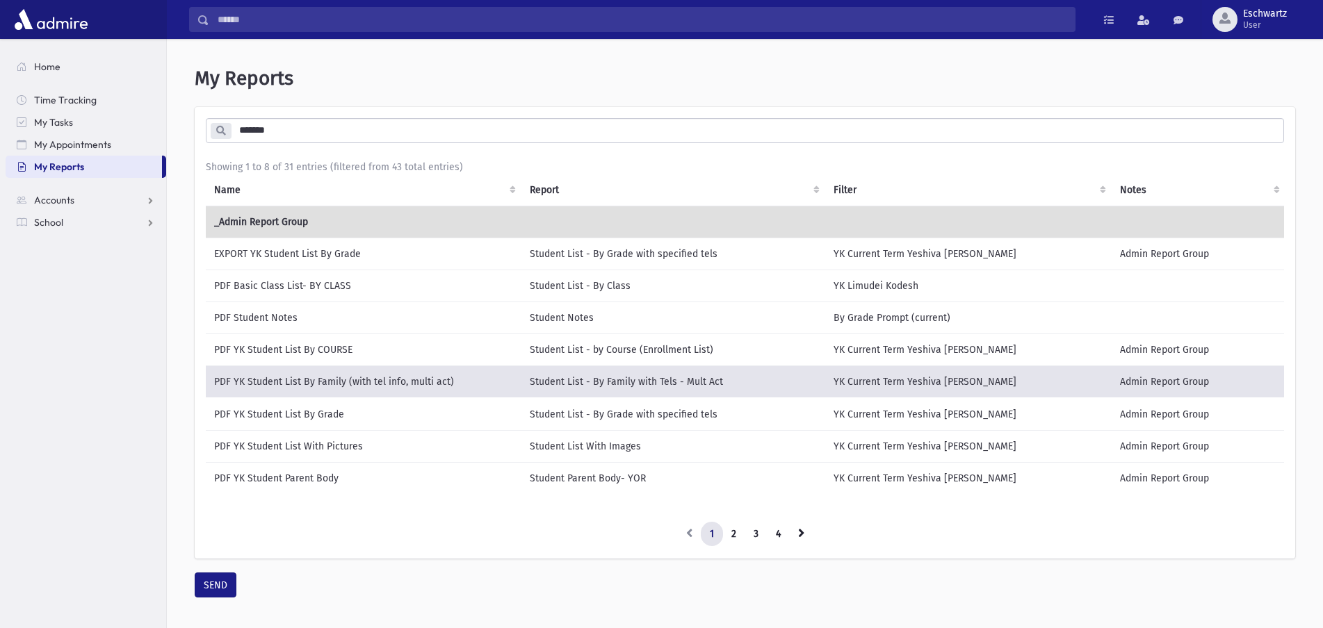
click at [624, 414] on td "Student List - By Grade with specified tels" at bounding box center [673, 414] width 304 height 33
